Goal: Understand process/instructions: Learn how to perform a task or action

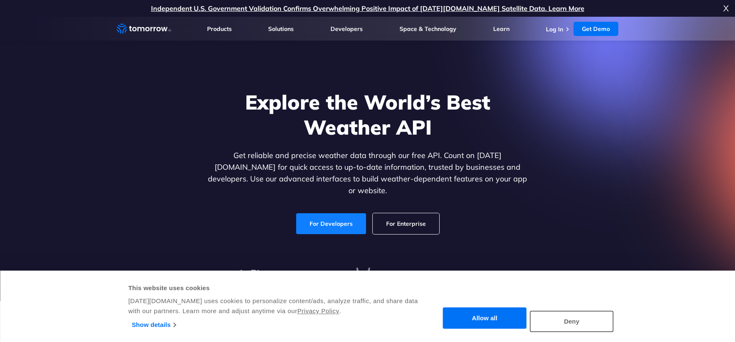
click at [336, 219] on link "For Developers" at bounding box center [331, 223] width 70 height 21
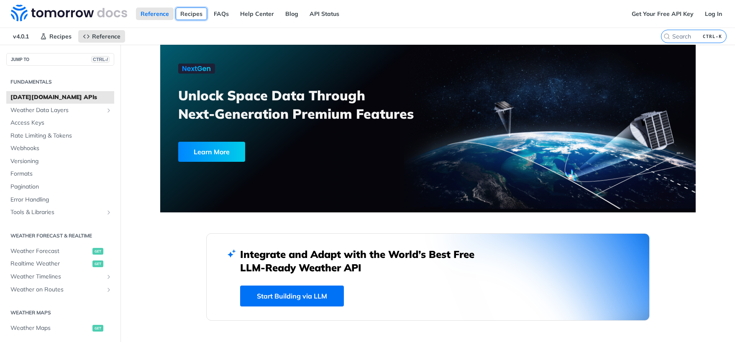
click at [195, 13] on link "Recipes" at bounding box center [191, 14] width 31 height 13
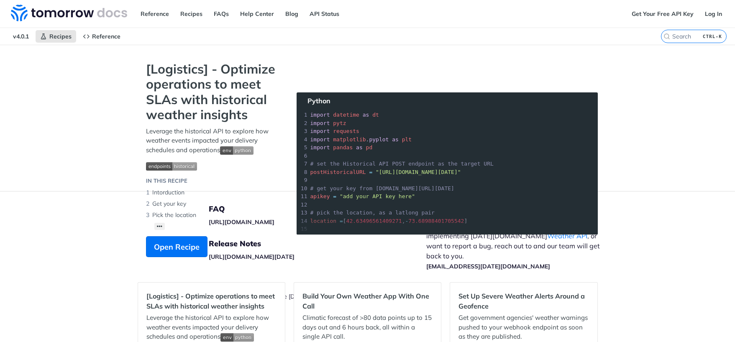
click at [282, 250] on div "[Logistics] - Optimize operations to meet SLAs with historical weather insights…" at bounding box center [213, 164] width 151 height 204
click at [251, 203] on li "Get your key" at bounding box center [213, 203] width 134 height 11
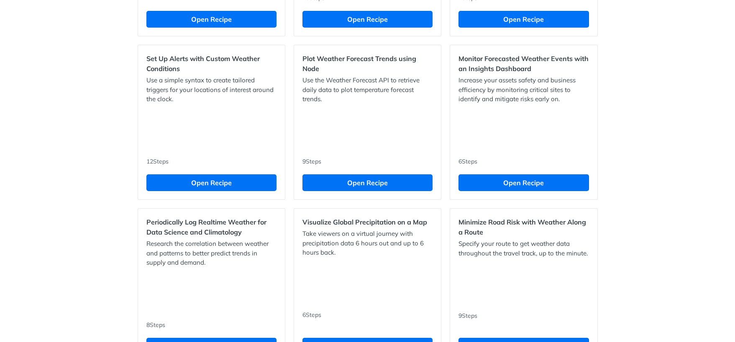
scroll to position [452, 0]
